Goal: Navigation & Orientation: Find specific page/section

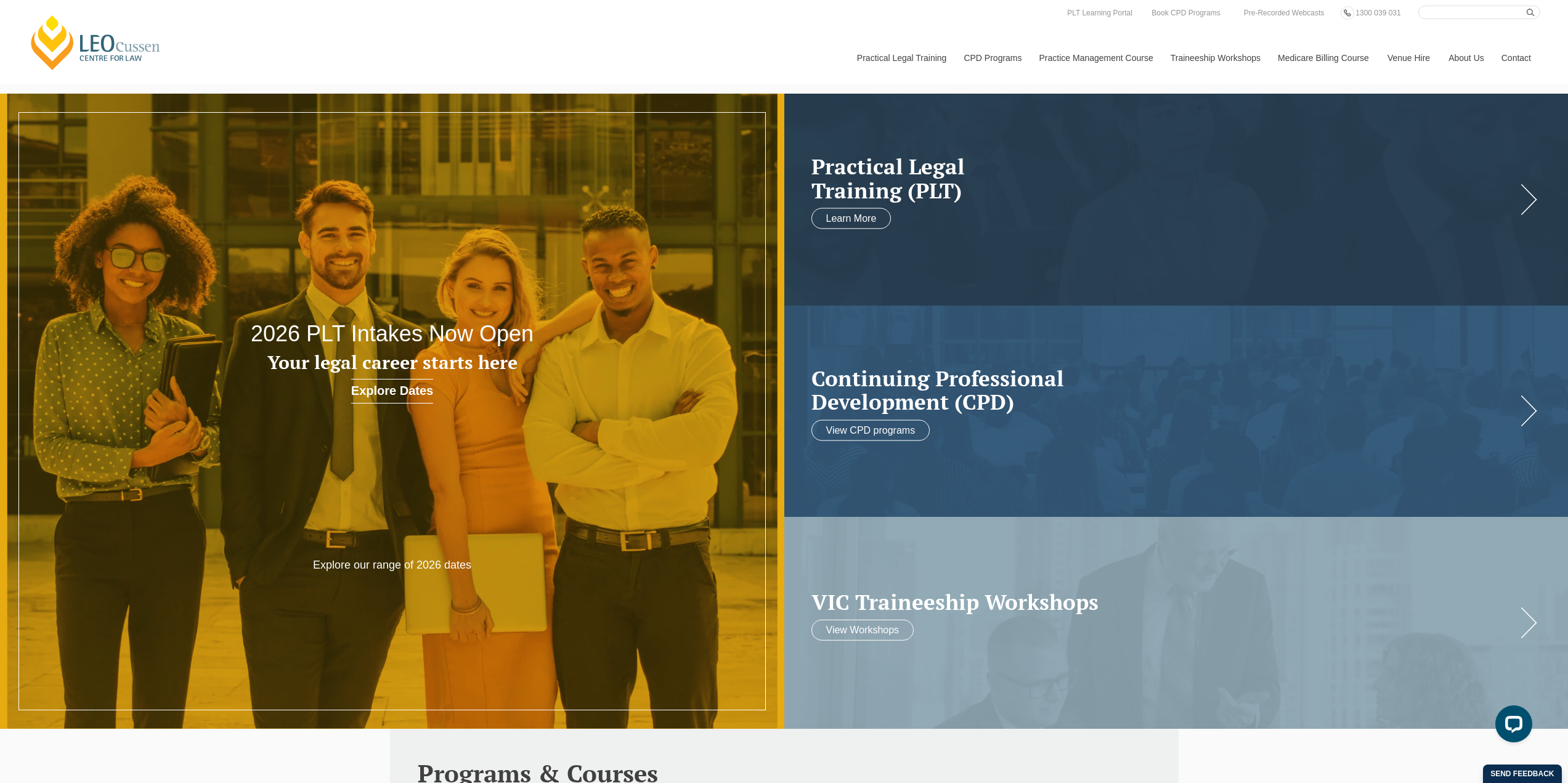
click at [1518, 63] on link "Contact" at bounding box center [1516, 58] width 48 height 53
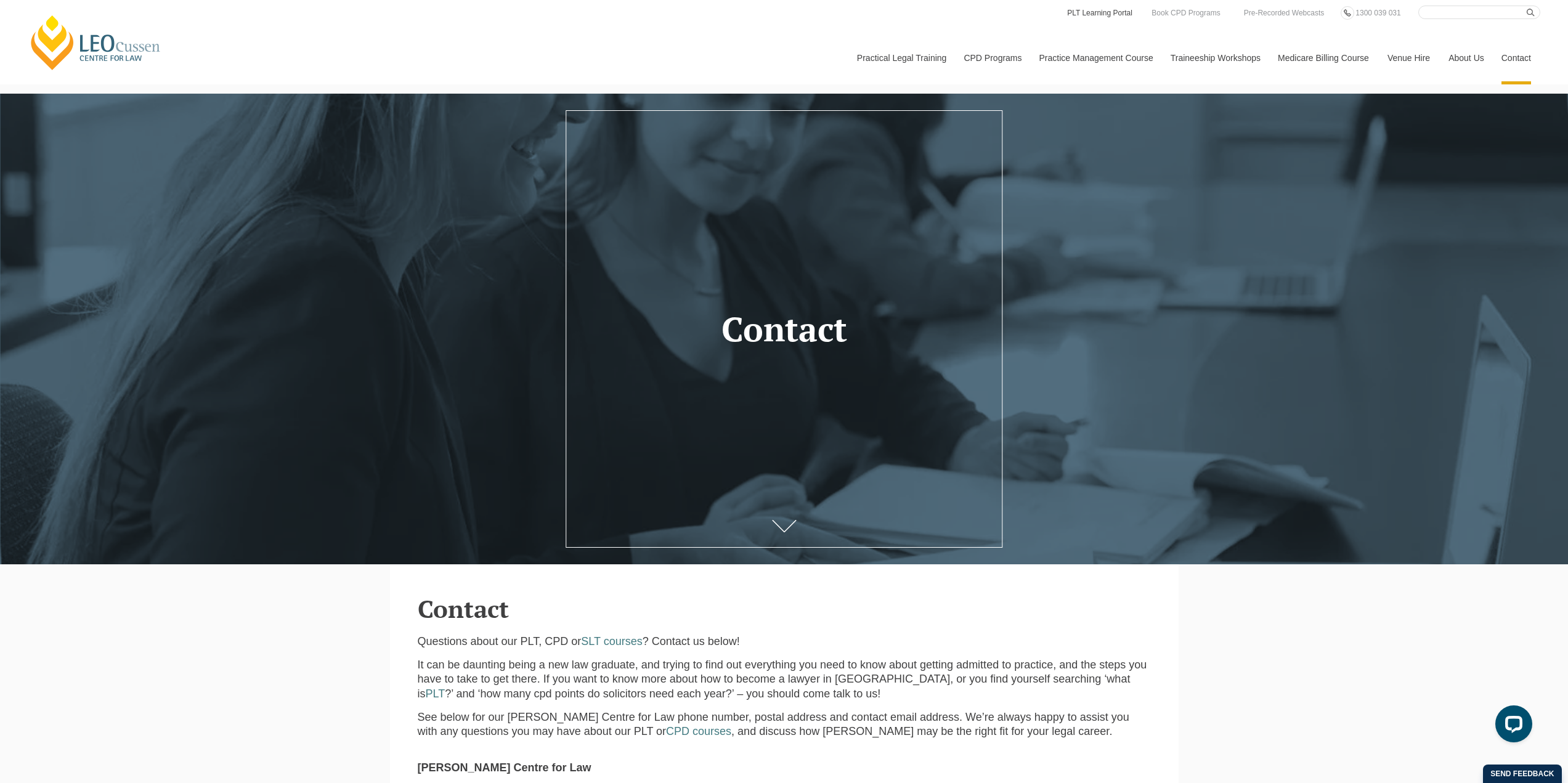
click at [1093, 17] on link "PLT Learning Portal" at bounding box center [1099, 13] width 68 height 13
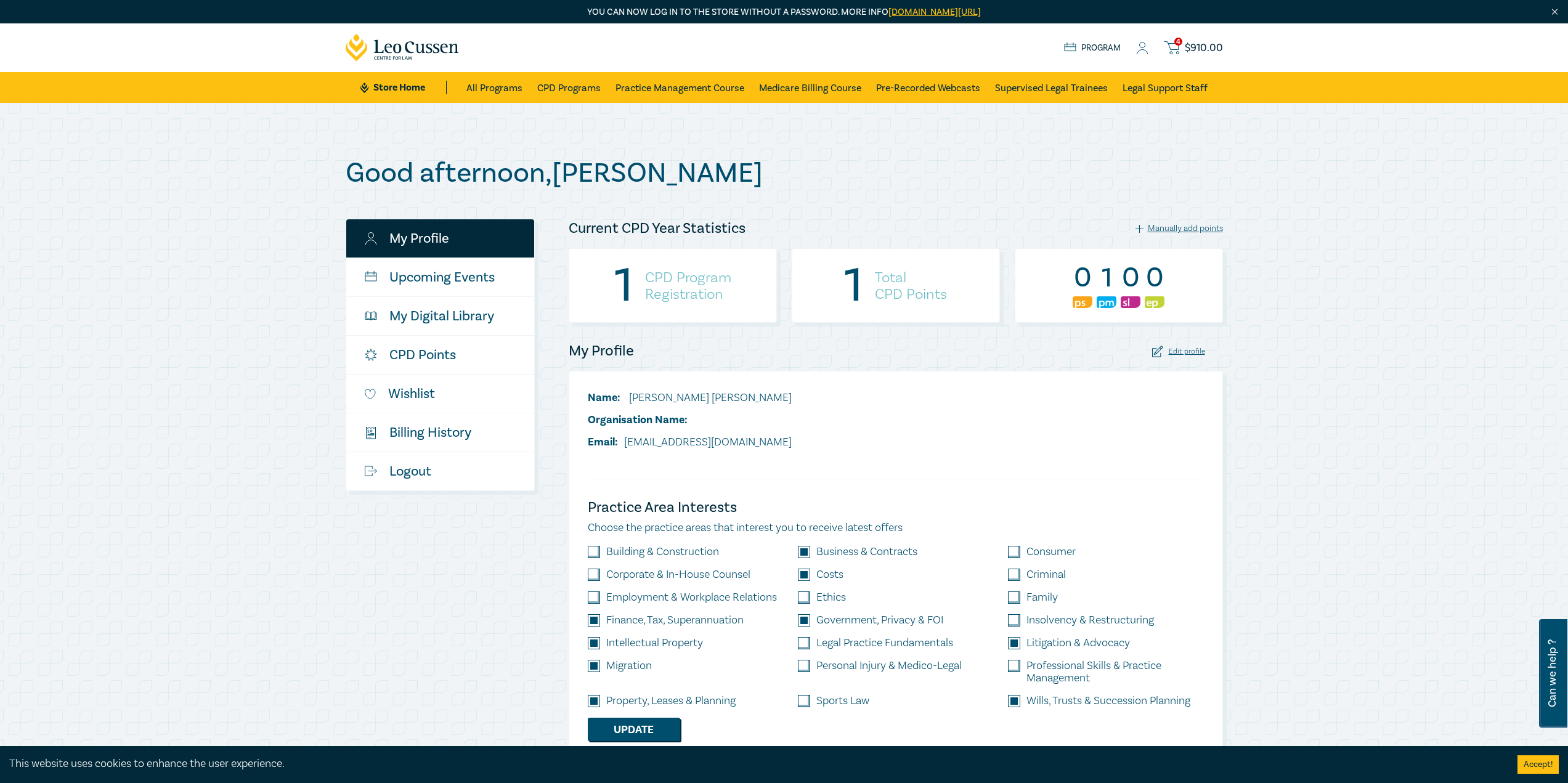
click at [1188, 46] on span "$ 910.00" at bounding box center [1204, 48] width 38 height 13
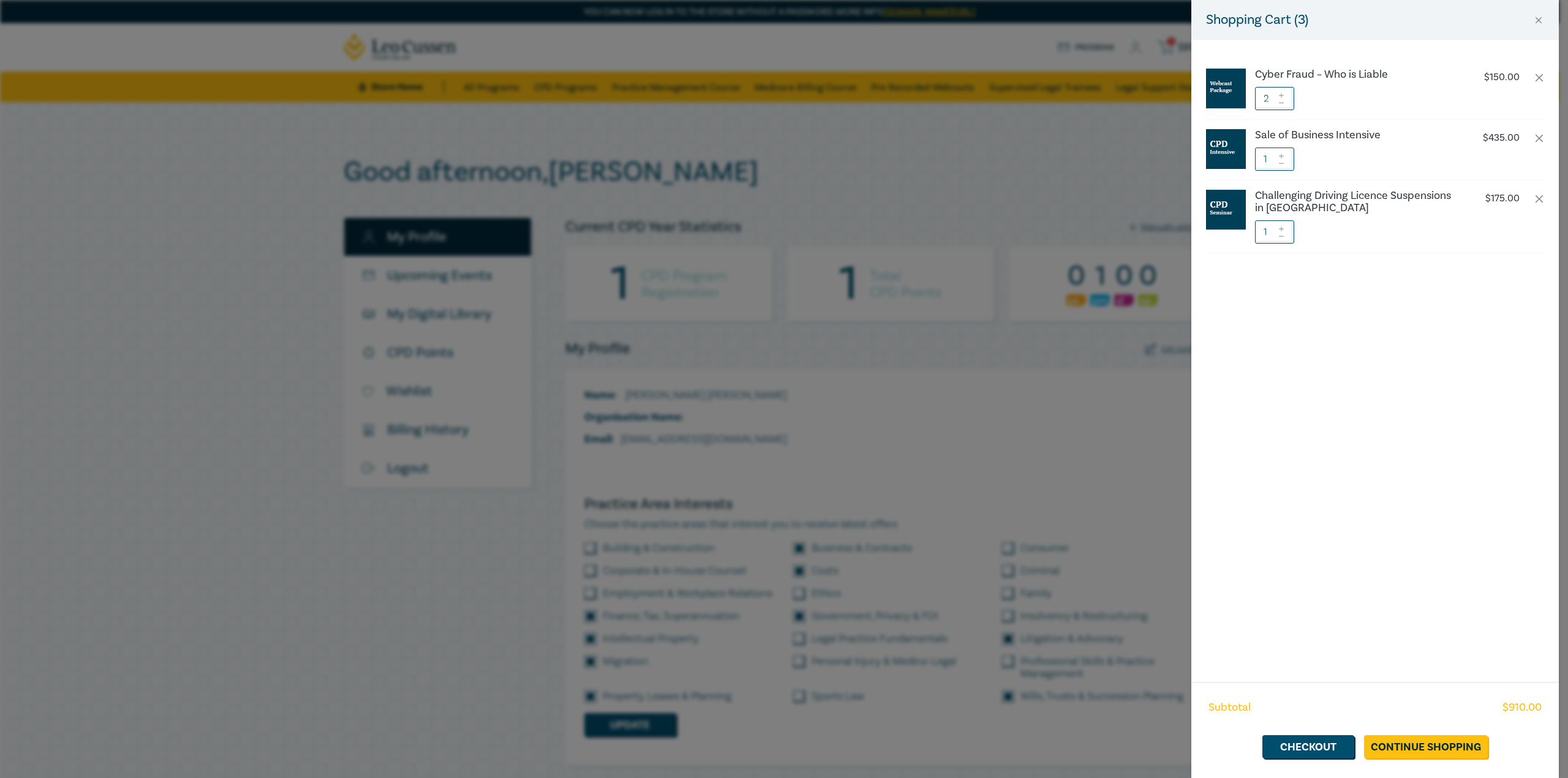
click at [62, 211] on div "Shopping Cart ( 3 ) Cyber Fraud – Who is Liable $ 150.00 2 Sale of Business Int…" at bounding box center [784, 389] width 1568 height 778
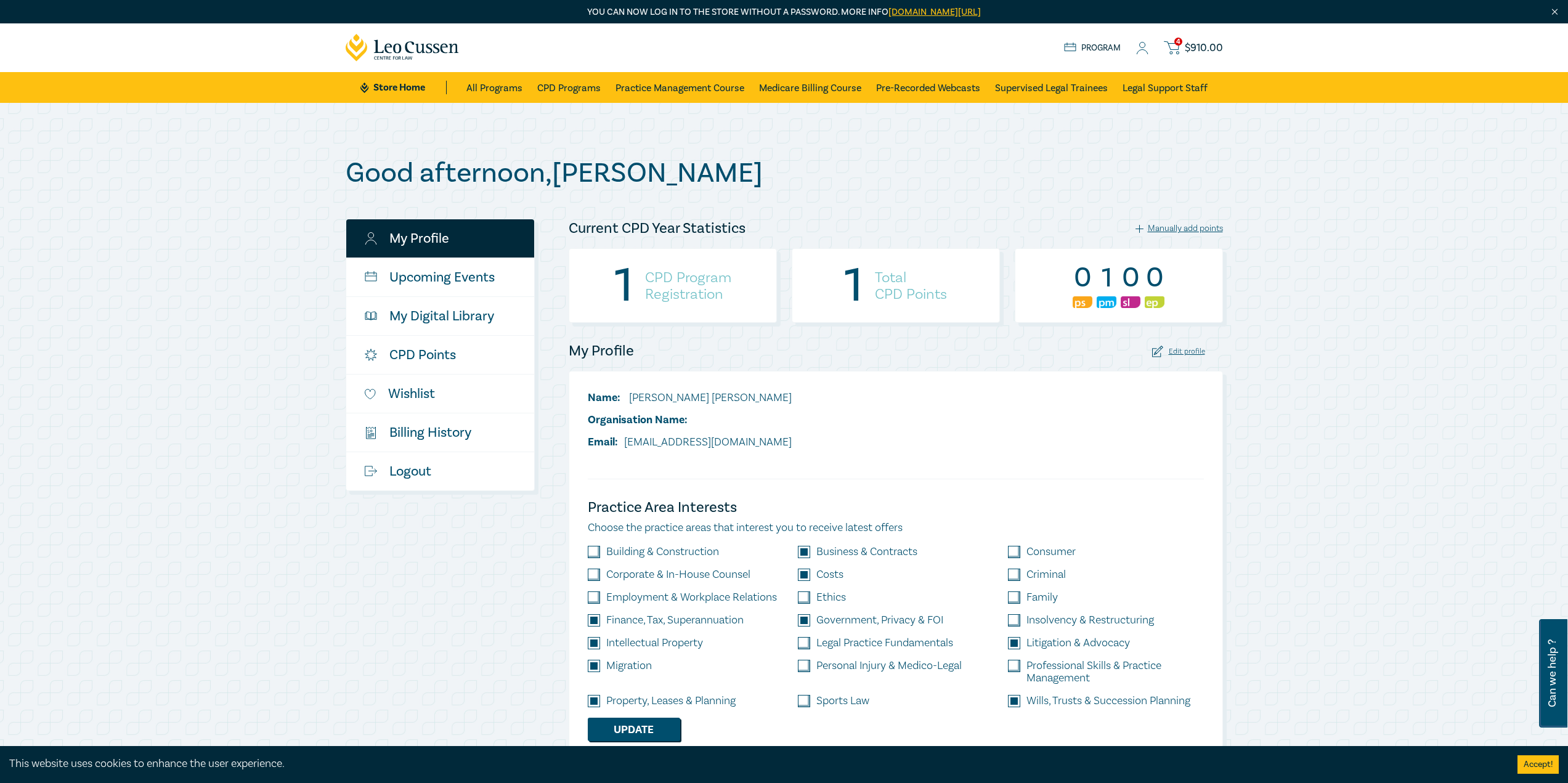
click at [382, 48] on icon at bounding box center [402, 48] width 114 height 28
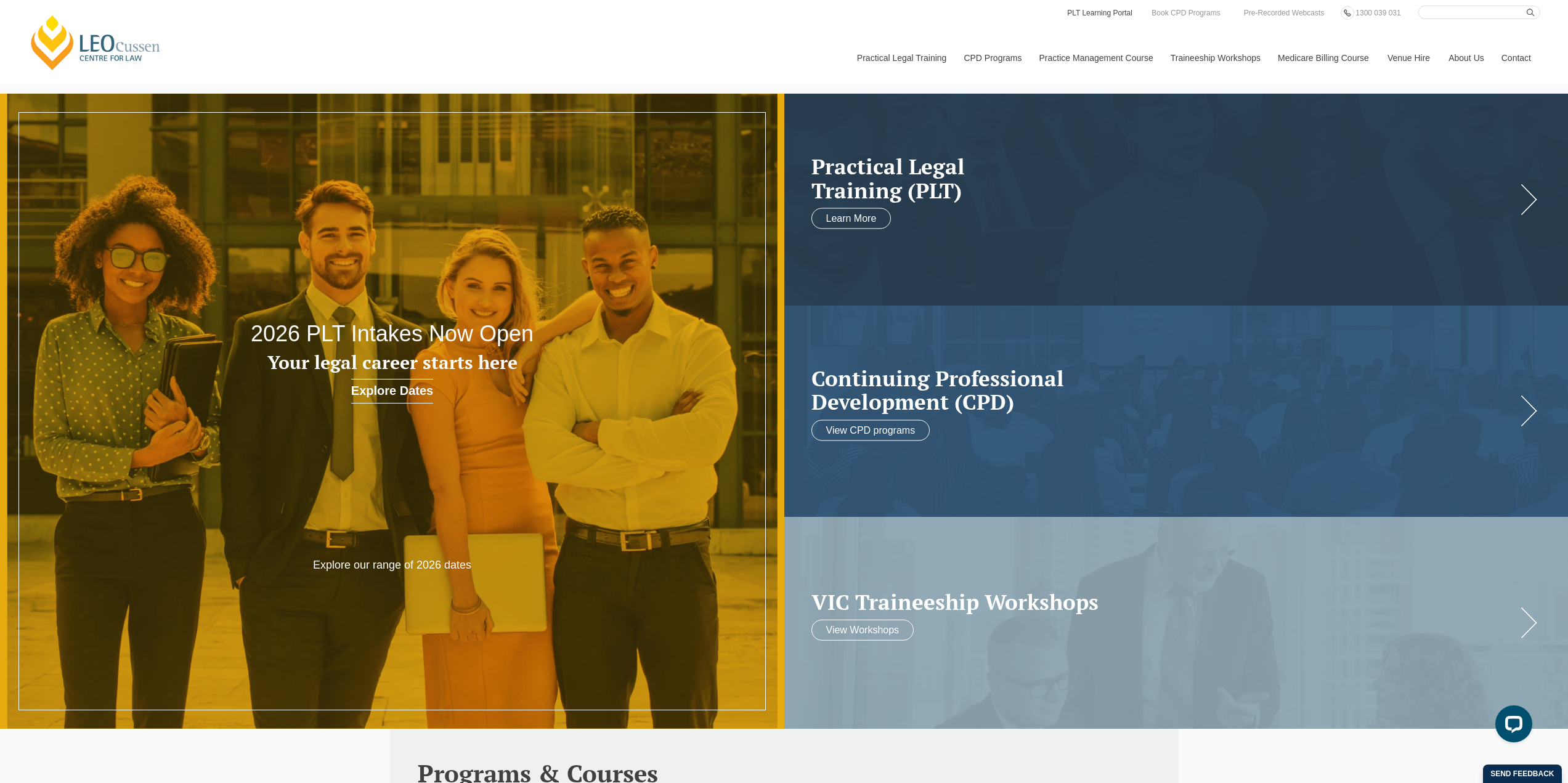
click at [1125, 10] on link "PLT Learning Portal" at bounding box center [1099, 13] width 68 height 13
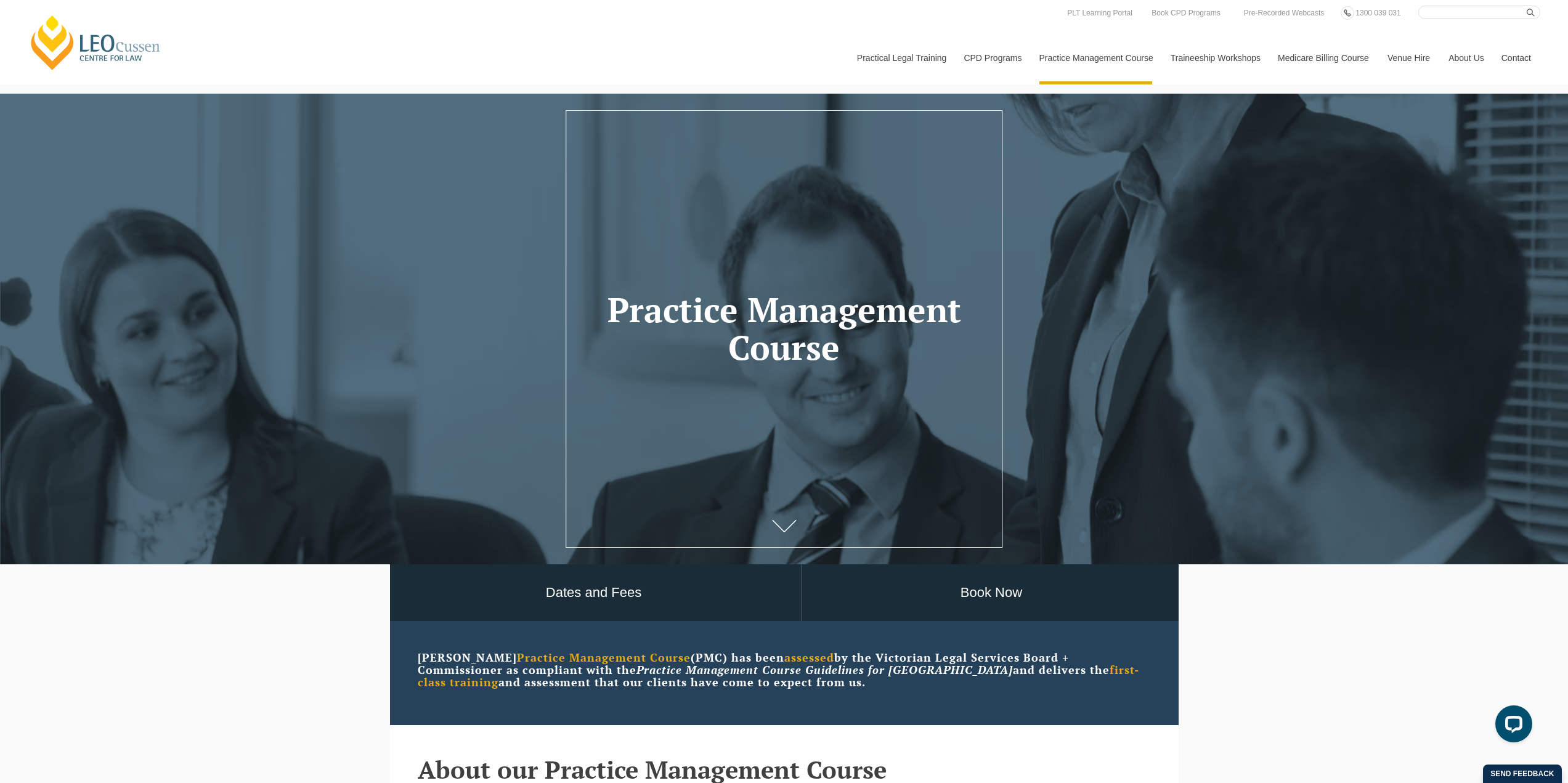
click at [109, 42] on link "[PERSON_NAME] Centre for Law" at bounding box center [95, 42] width 136 height 58
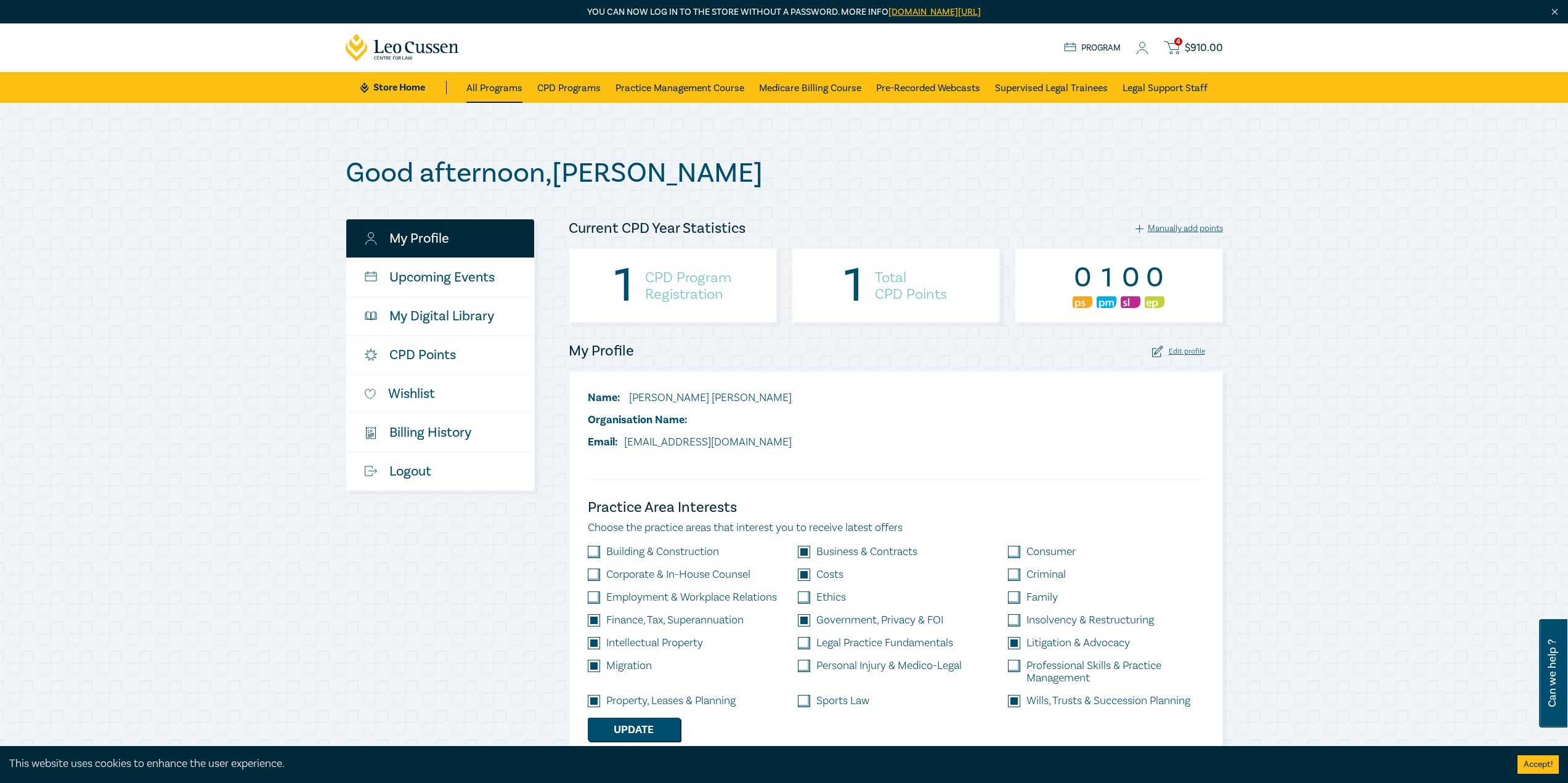
click at [505, 88] on link "All Programs" at bounding box center [494, 87] width 56 height 31
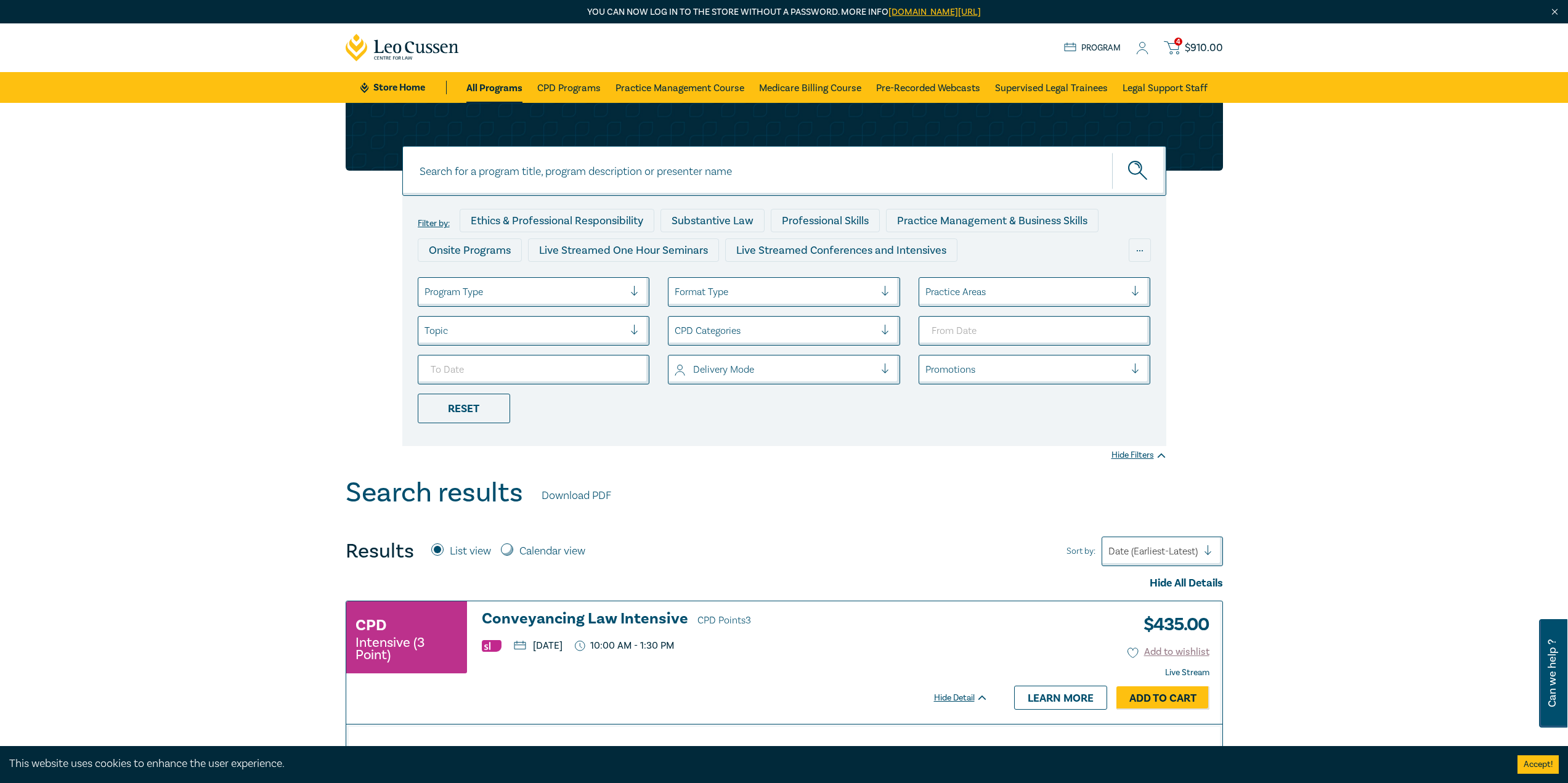
click at [404, 91] on link "Store Home" at bounding box center [403, 88] width 86 height 13
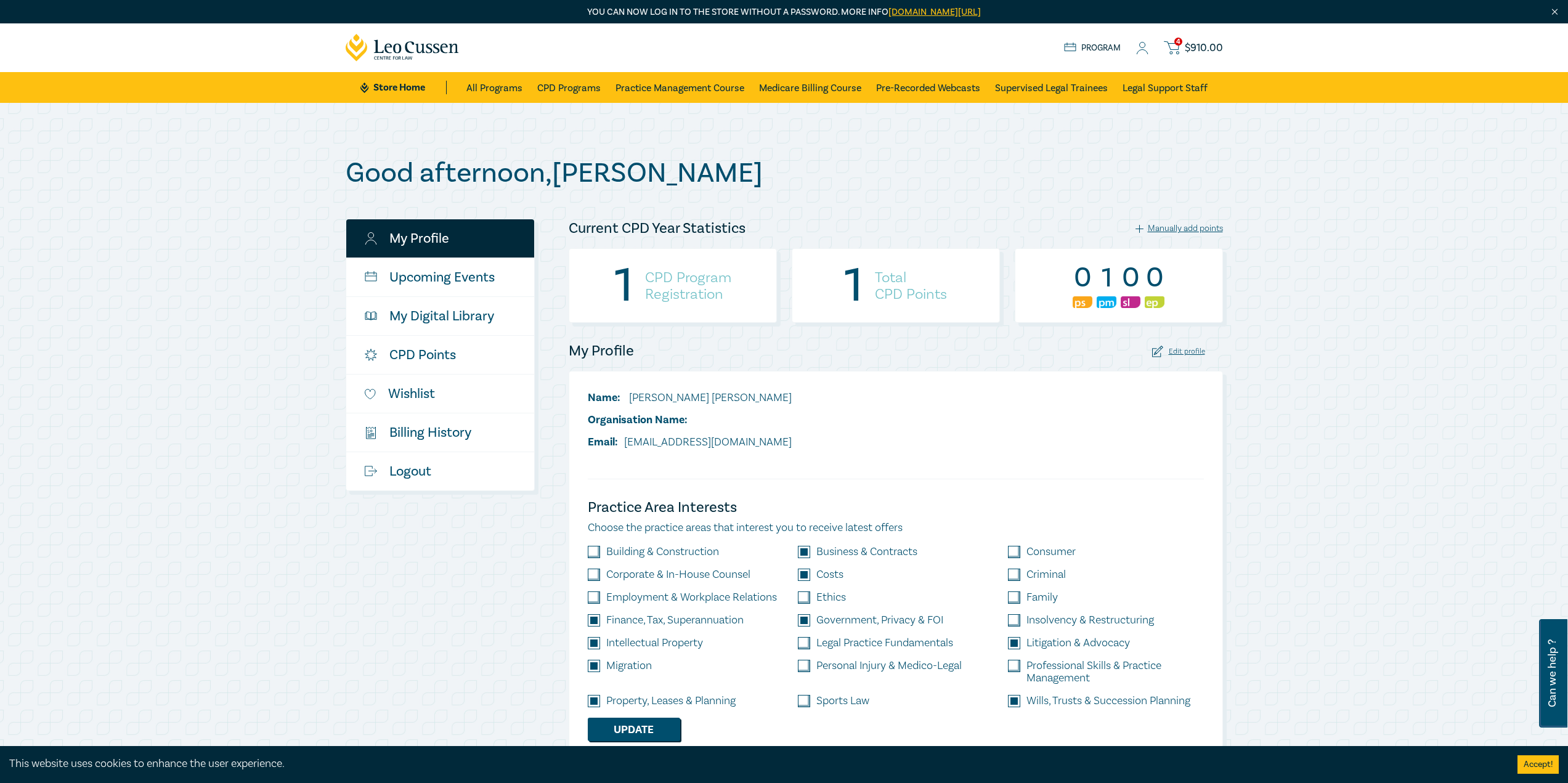
click at [1085, 43] on link "Program" at bounding box center [1092, 48] width 58 height 13
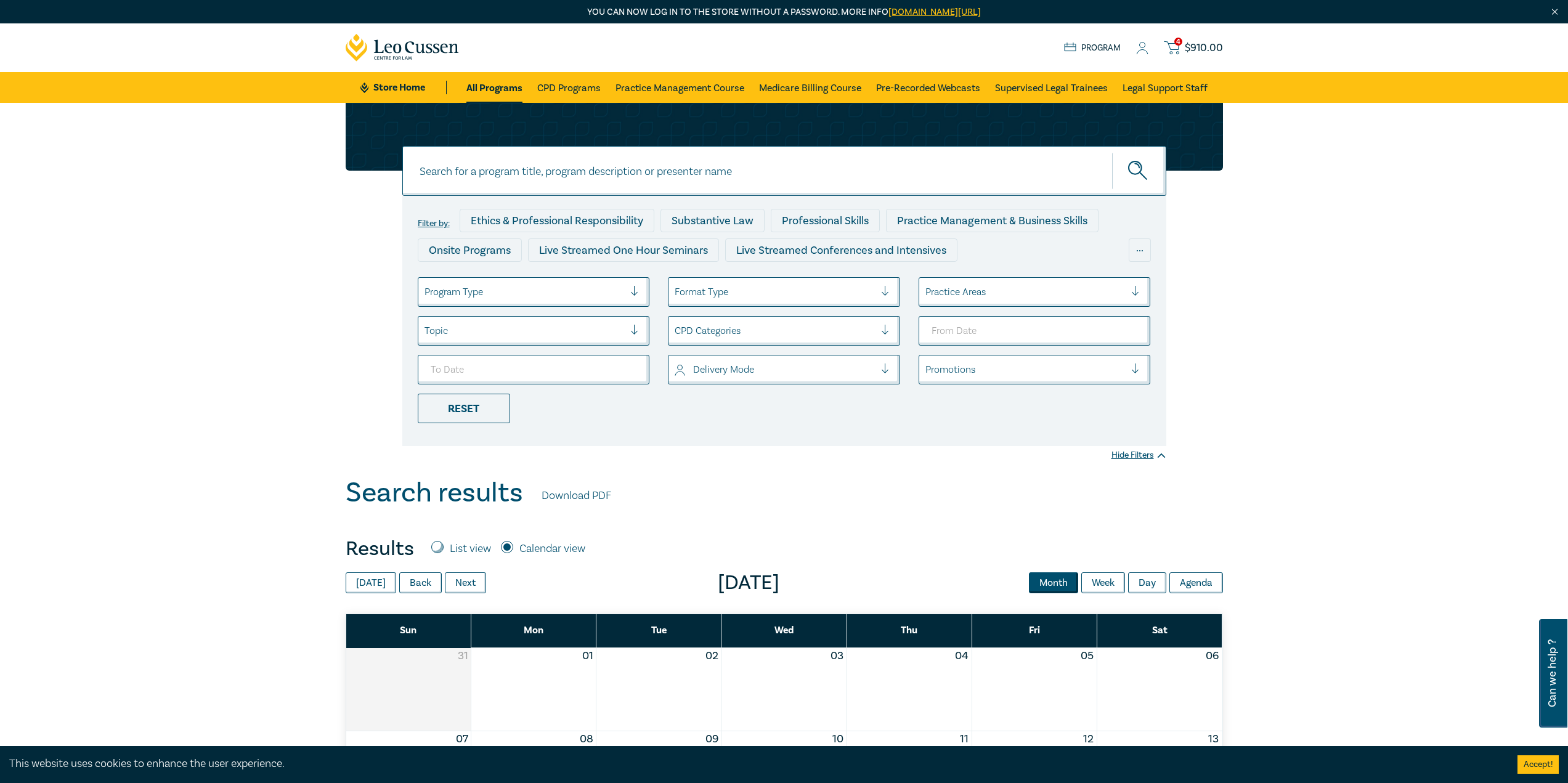
click at [1203, 50] on span "$ 910.00" at bounding box center [1204, 48] width 38 height 13
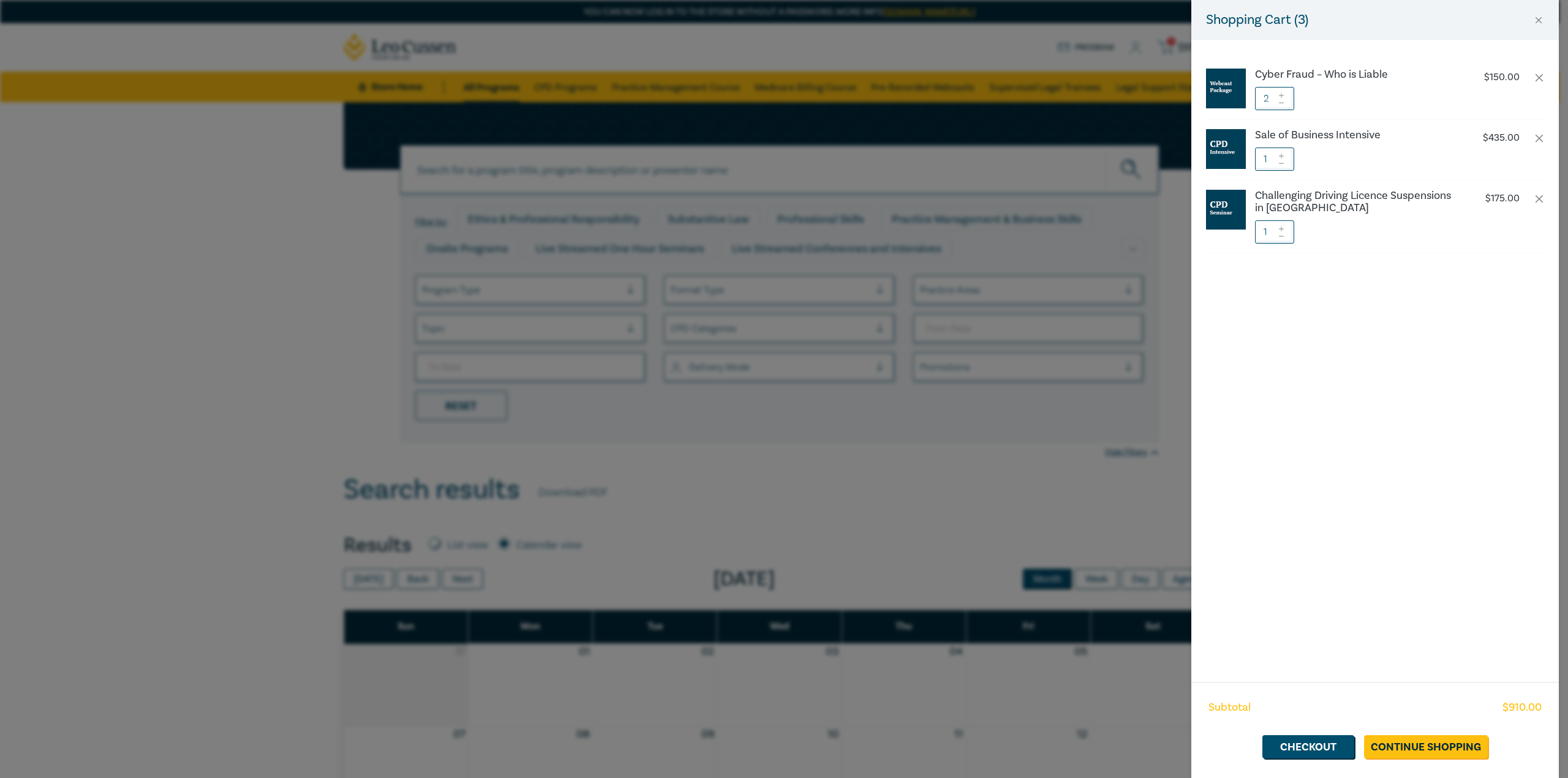
click at [1440, 376] on div "Cyber Fraud – Who is Liable $ 150.00 2 Sale of Business Intensive $ 435.00 1 Ch…" at bounding box center [1375, 361] width 368 height 642
click at [109, 243] on div "Shopping Cart ( 3 ) Cyber Fraud – Who is Liable $ 150.00 2 Sale of Business Int…" at bounding box center [784, 389] width 1568 height 778
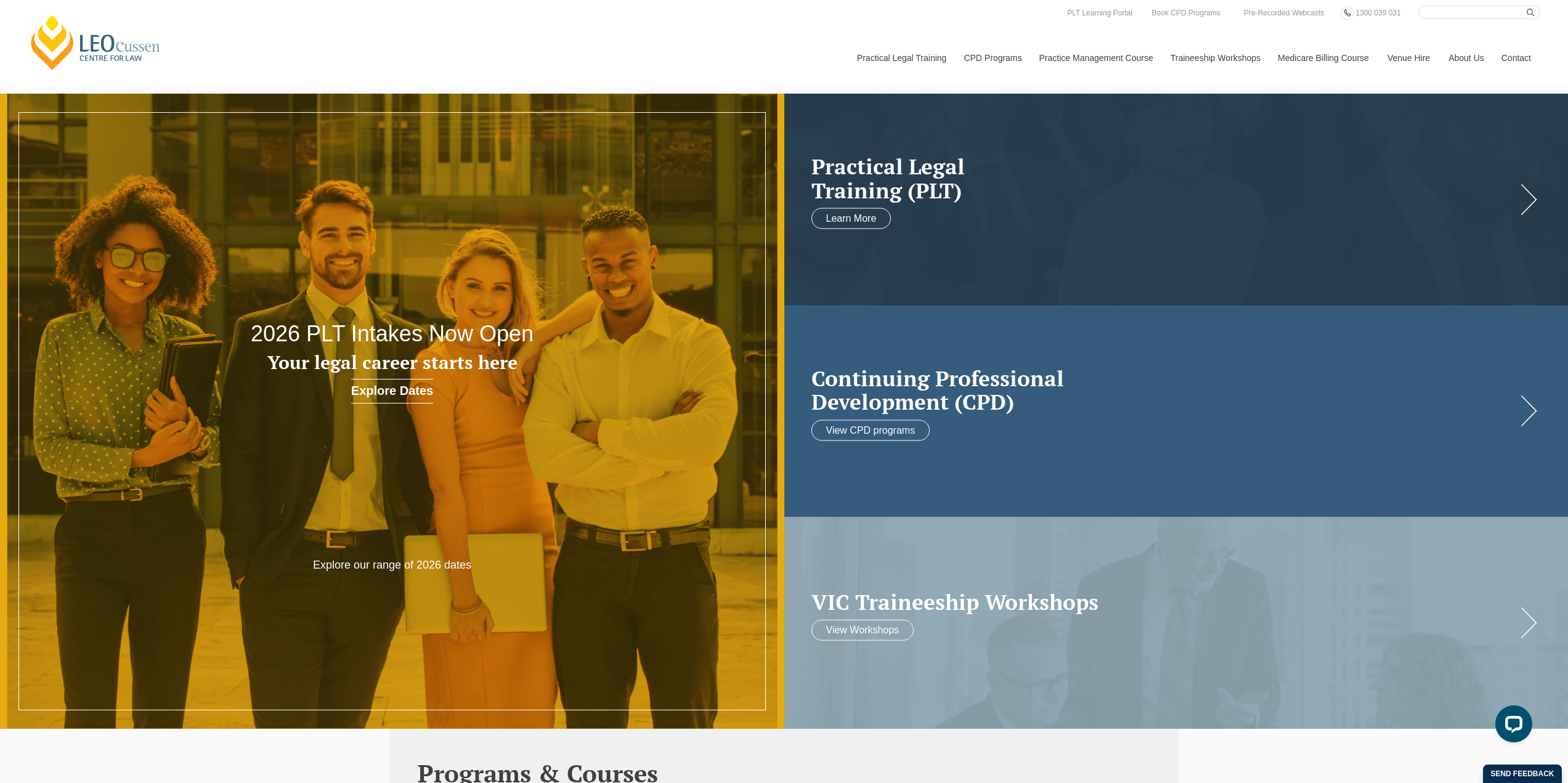
drag, startPoint x: 1302, startPoint y: 447, endPoint x: 1308, endPoint y: 437, distance: 11.7
click at [1303, 448] on link at bounding box center [1177, 412] width 784 height 212
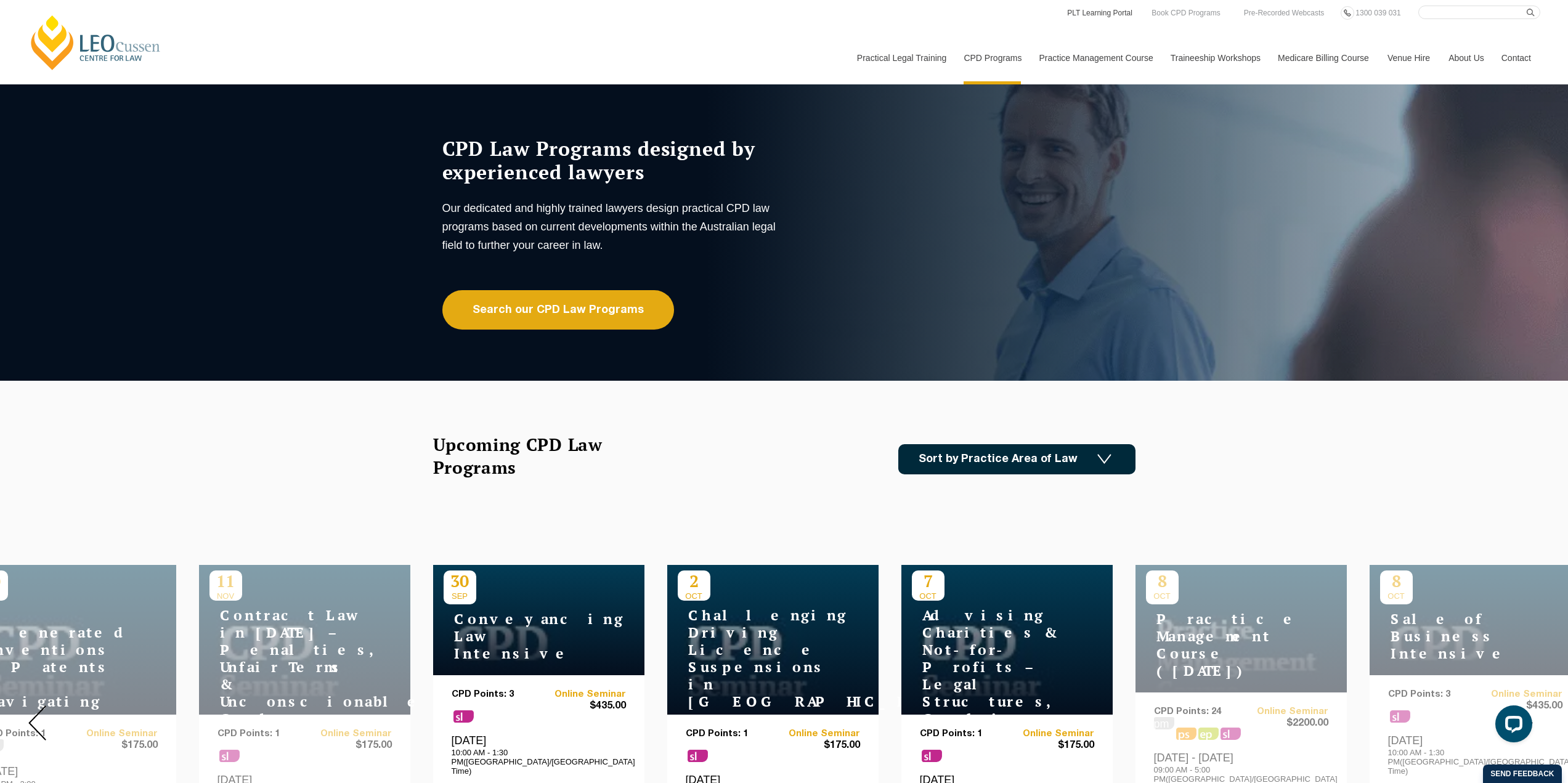
click at [1114, 14] on link "PLT Learning Portal" at bounding box center [1099, 13] width 68 height 13
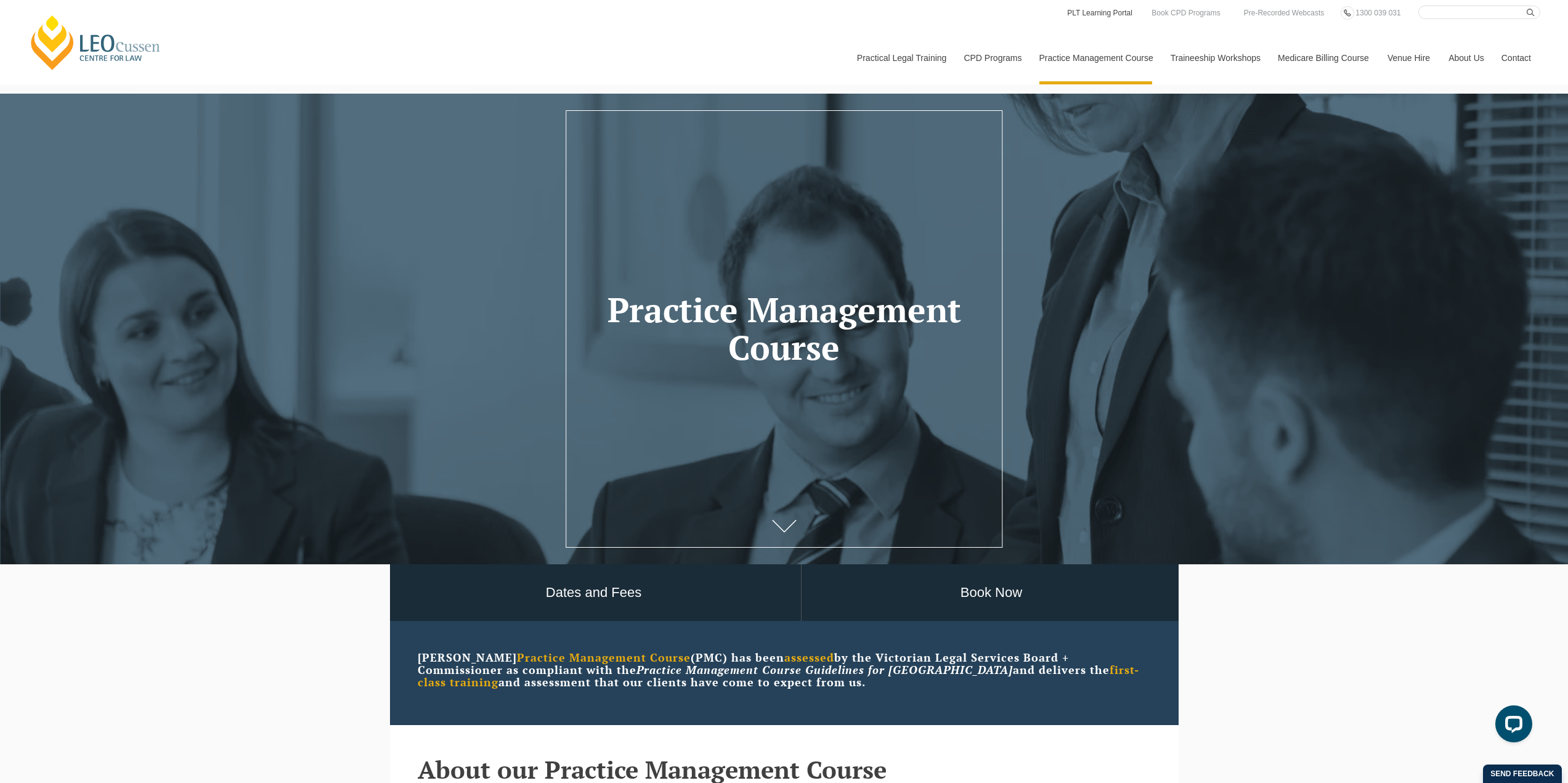
click at [1102, 11] on link "PLT Learning Portal" at bounding box center [1099, 13] width 68 height 13
